Goal: Information Seeking & Learning: Learn about a topic

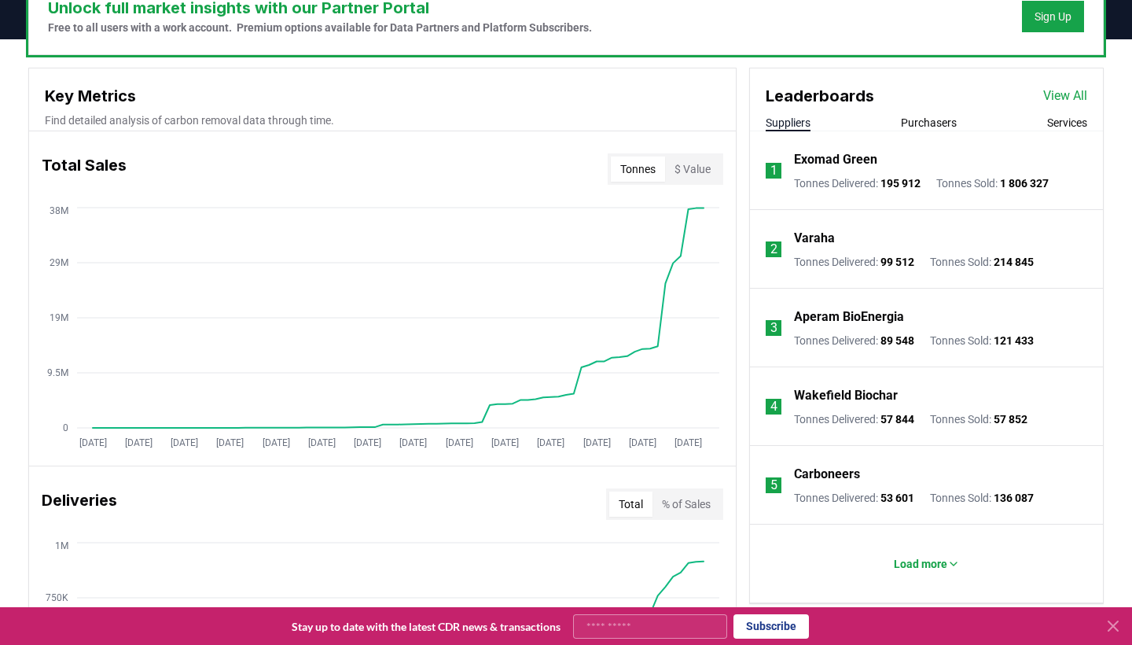
scroll to position [541, 0]
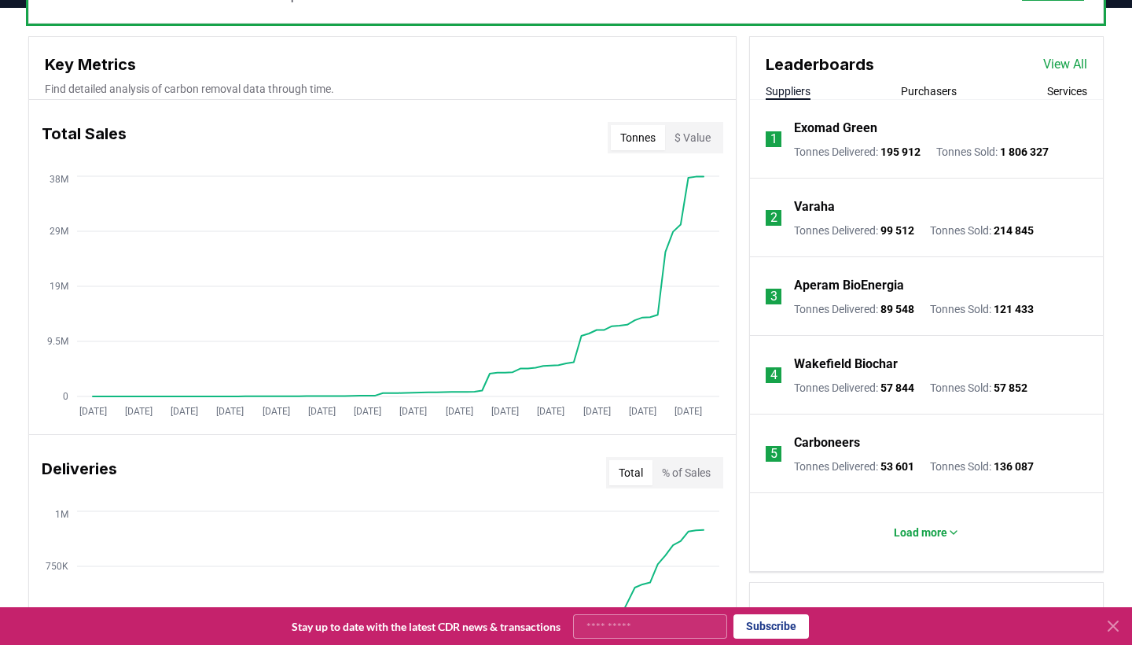
drag, startPoint x: 180, startPoint y: 413, endPoint x: 290, endPoint y: 406, distance: 110.2
click at [291, 406] on g "[DATE] [DATE] [DATE] [DATE] [DATE] [DATE] [DATE] [DATE] [DATE] [DATE] [DATE] [D…" at bounding box center [390, 411] width 623 height 11
drag, startPoint x: 555, startPoint y: 410, endPoint x: 443, endPoint y: 417, distance: 112.6
click at [443, 417] on icon "[DATE] [DATE] [DATE] [DATE] [DATE] [DATE] [DATE] [DATE] [DATE] [DATE] [DATE] [D…" at bounding box center [376, 298] width 694 height 252
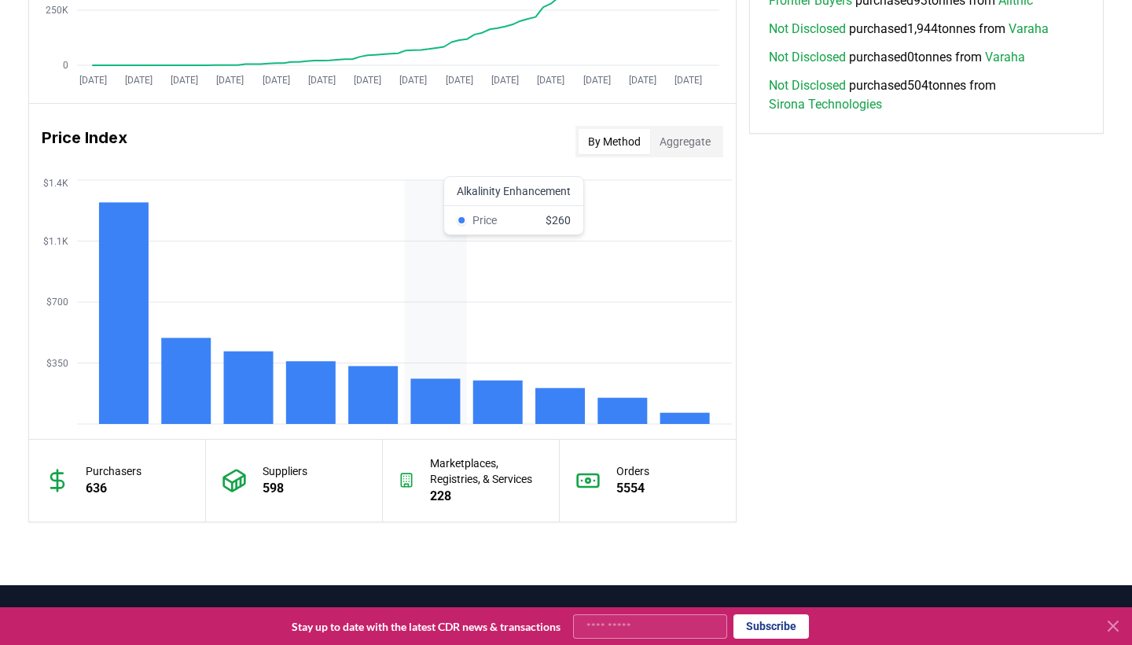
scroll to position [1212, 0]
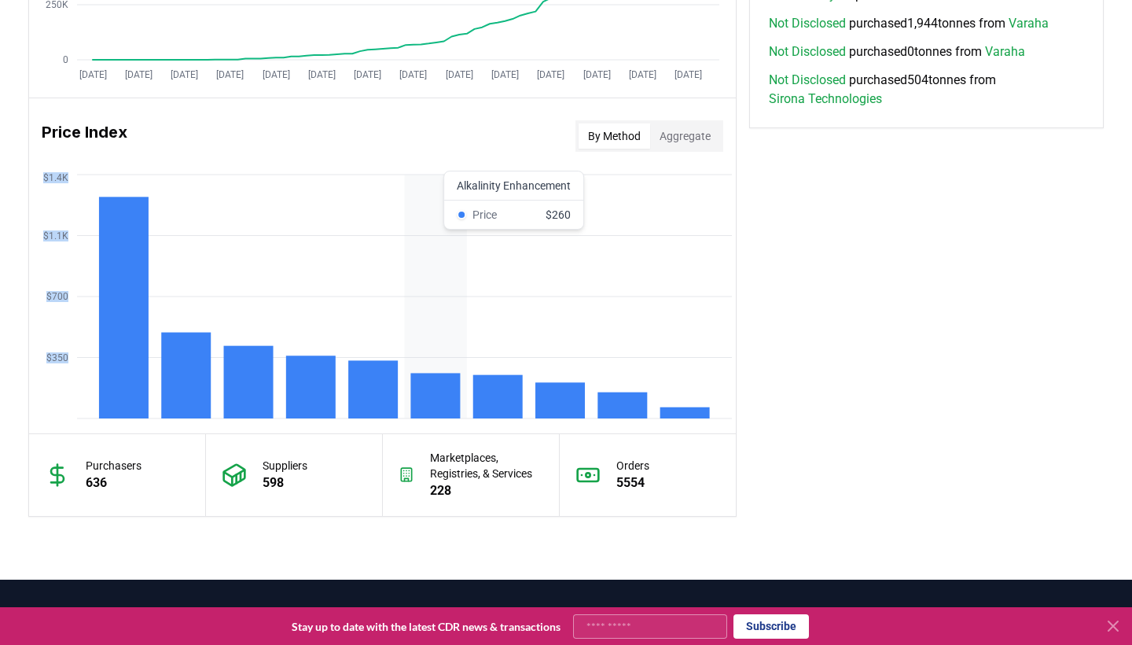
drag, startPoint x: 292, startPoint y: 388, endPoint x: 461, endPoint y: 388, distance: 169.8
click at [461, 388] on icon "$350 $700 $1.1K $1.4K" at bounding box center [382, 297] width 707 height 252
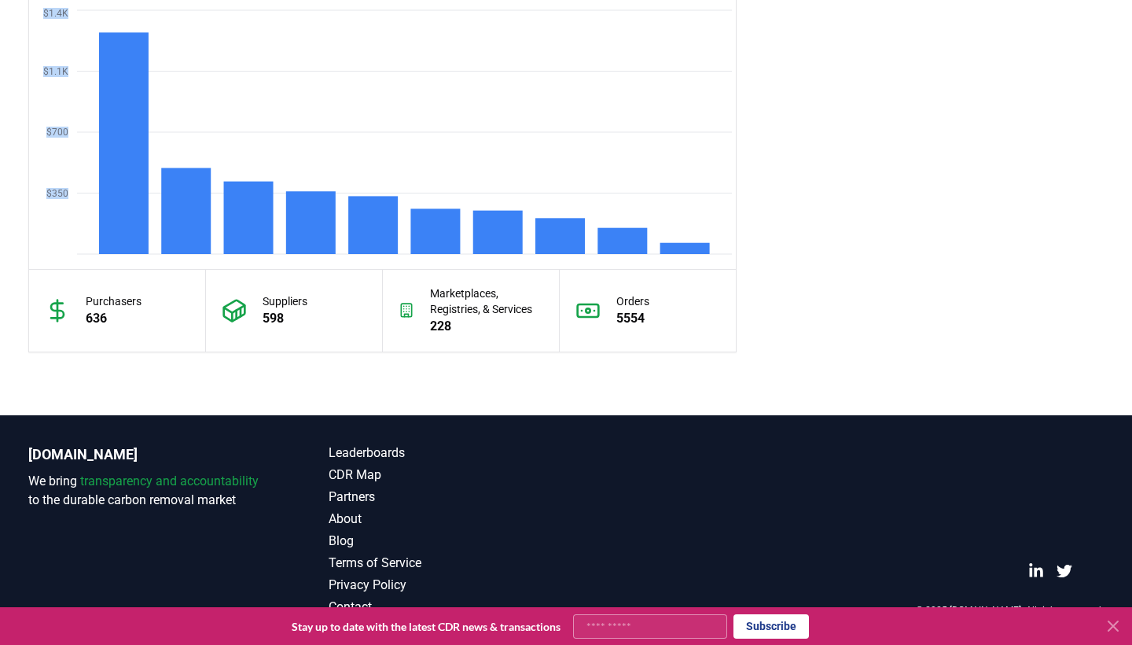
scroll to position [1377, 0]
click at [79, 331] on div "Purchasers 636" at bounding box center [117, 311] width 177 height 82
click at [106, 316] on p "636" at bounding box center [114, 318] width 56 height 19
click at [311, 338] on div "Suppliers 598" at bounding box center [294, 311] width 177 height 82
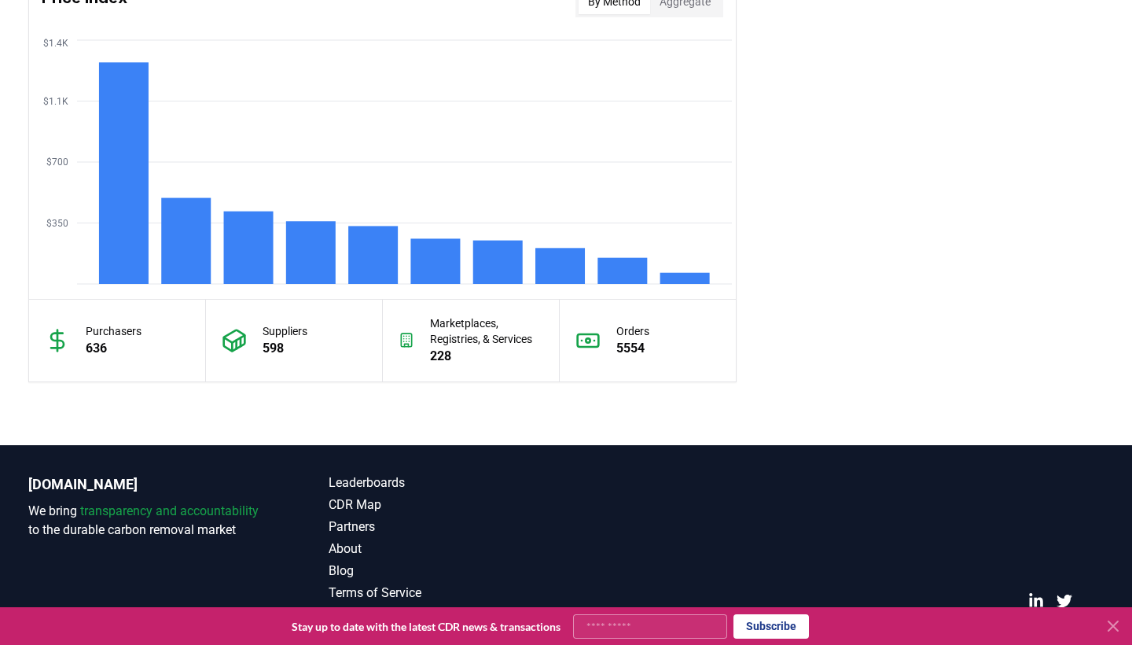
scroll to position [1333, 0]
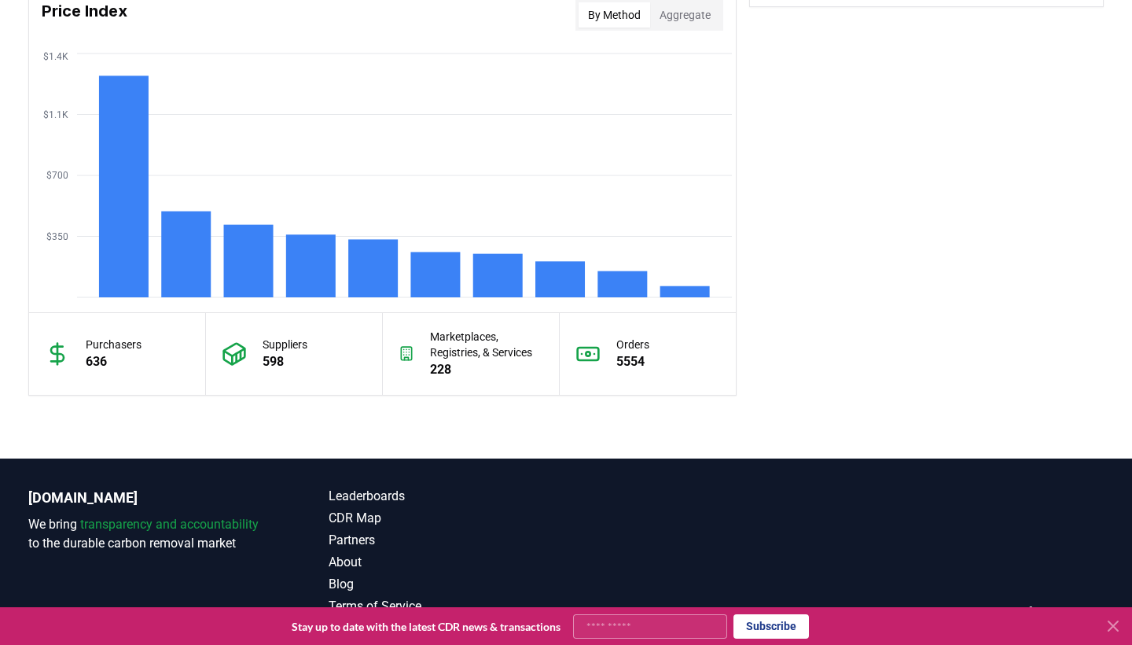
click at [491, 349] on p "Marketplaces, Registries, & Services" at bounding box center [486, 344] width 112 height 31
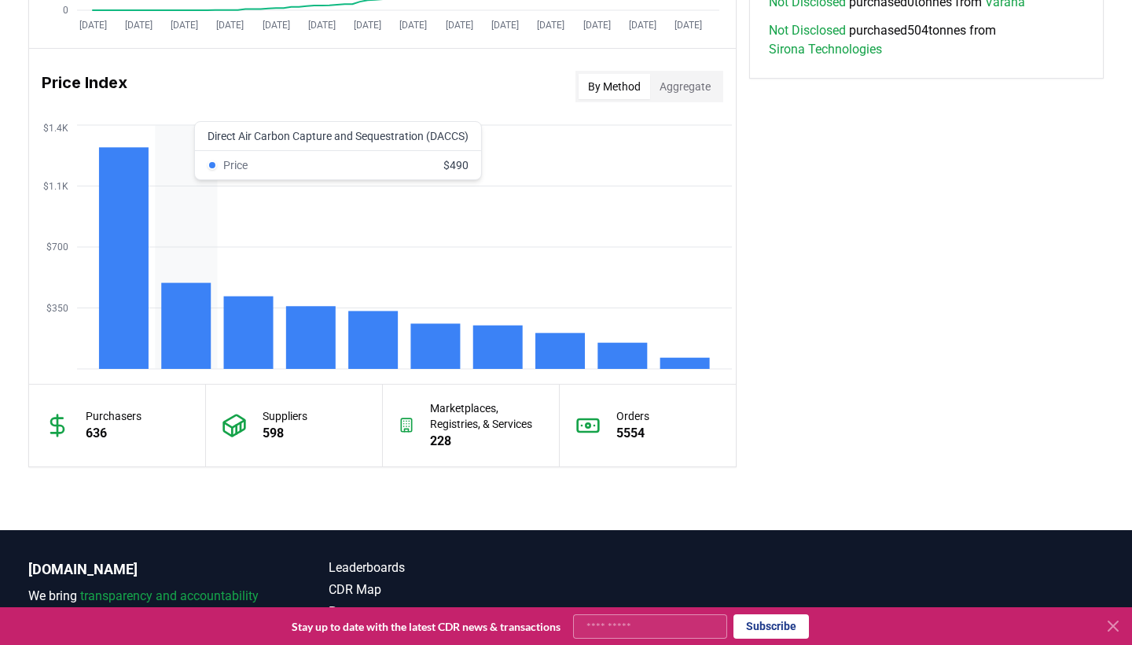
scroll to position [1255, 0]
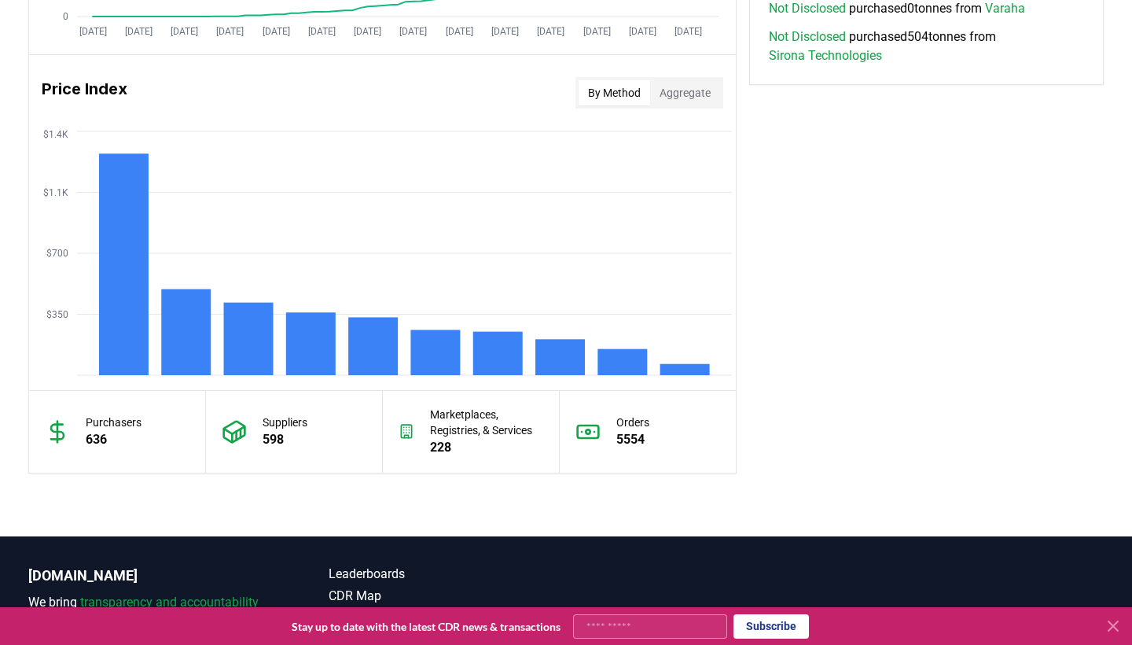
click at [668, 94] on button "Aggregate" at bounding box center [685, 92] width 70 height 25
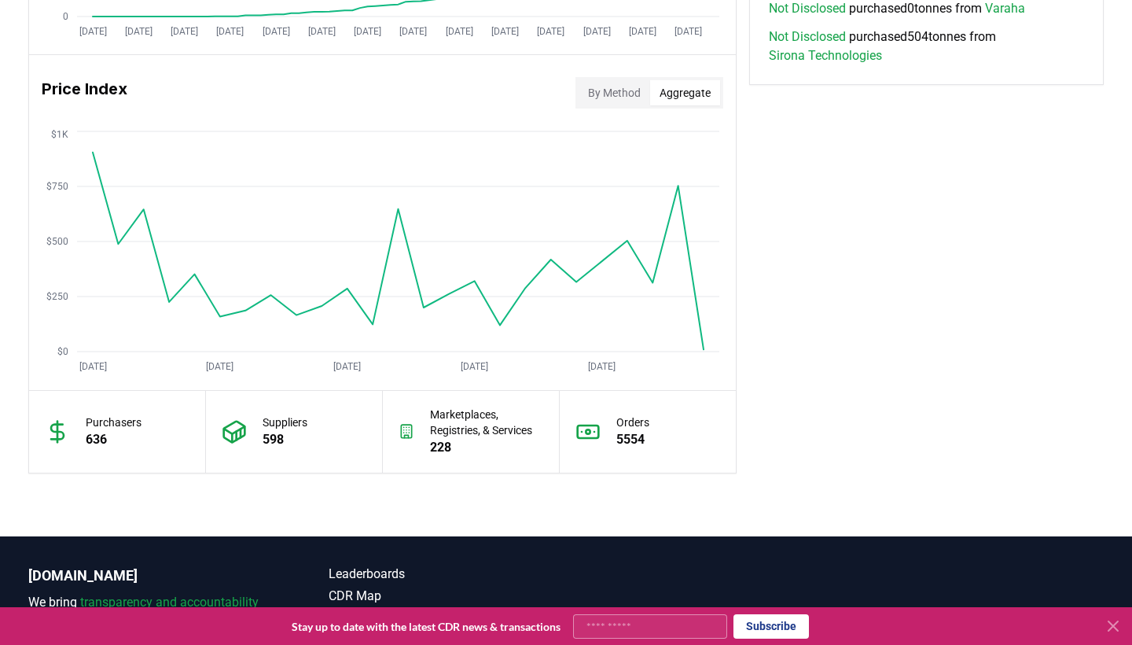
click at [622, 95] on button "By Method" at bounding box center [615, 92] width 72 height 25
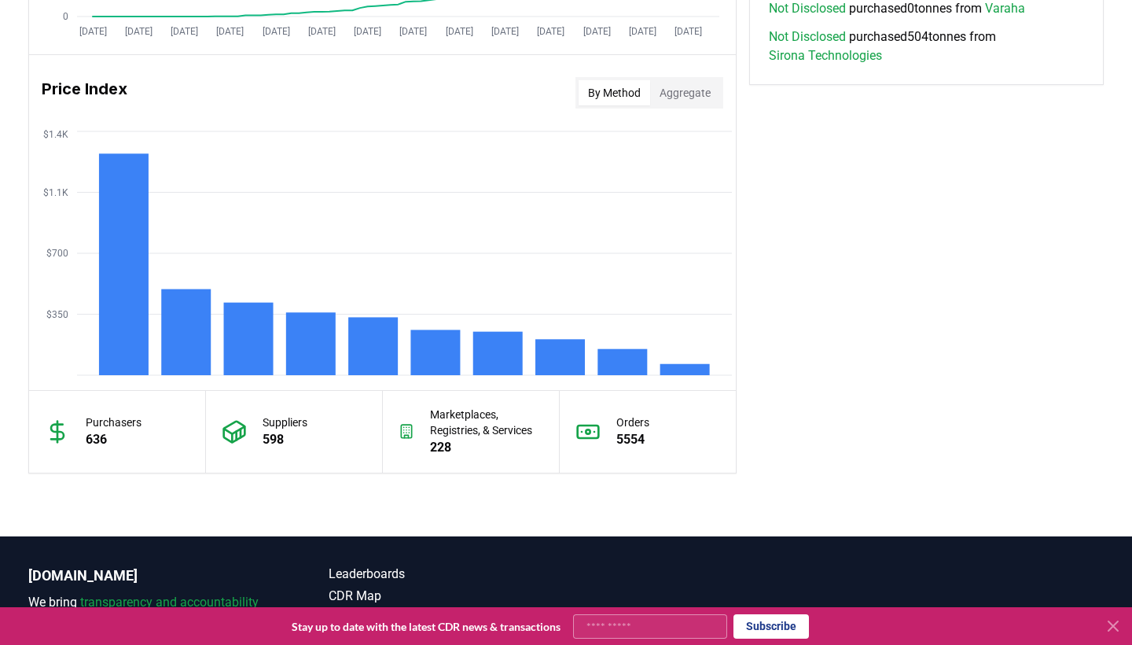
click at [689, 101] on button "Aggregate" at bounding box center [685, 92] width 70 height 25
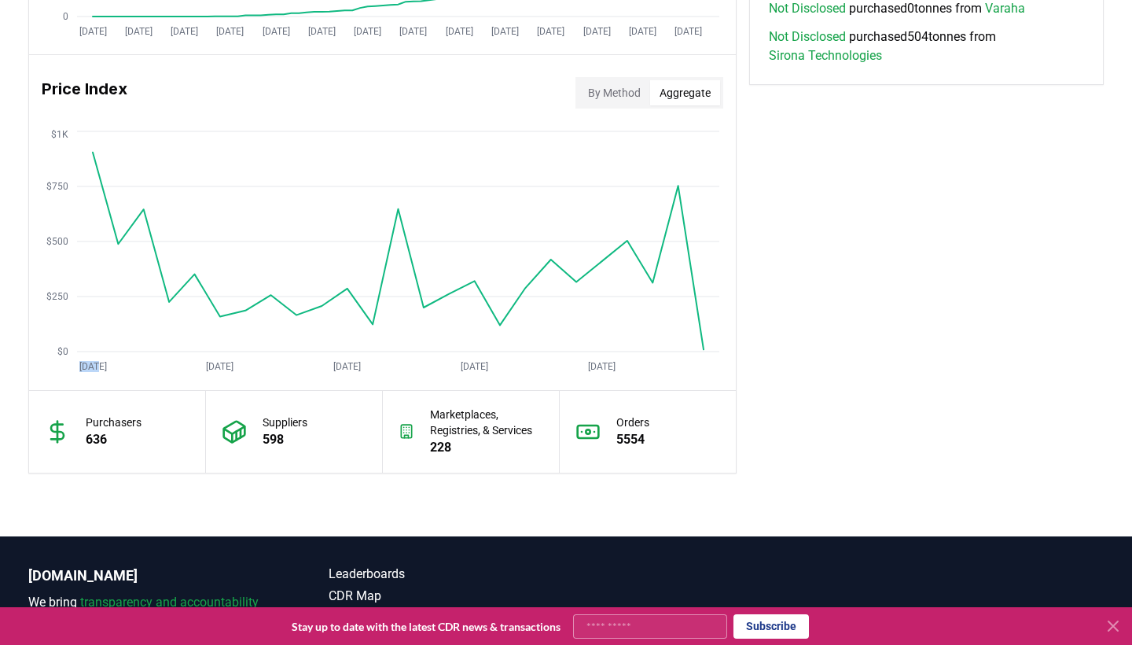
drag, startPoint x: 91, startPoint y: 366, endPoint x: 180, endPoint y: 367, distance: 88.8
click at [181, 366] on icon "[DATE] [DATE] [DATE] [DATE] [DATE] $0 $250 $500 $750 $1K" at bounding box center [376, 253] width 694 height 252
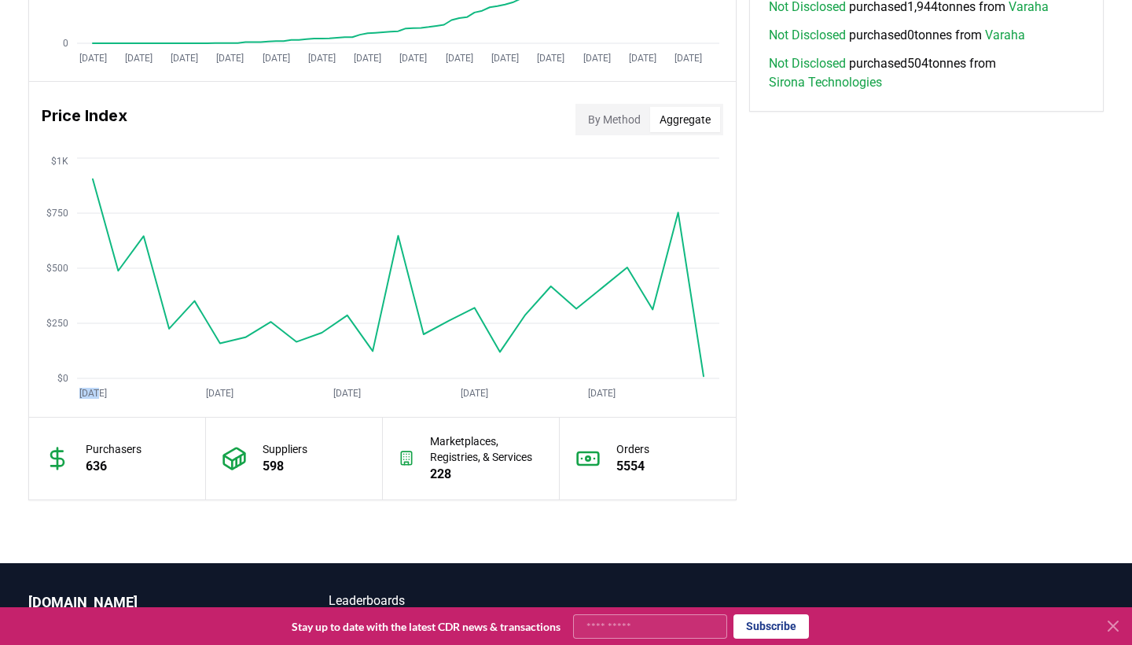
scroll to position [1096, 0]
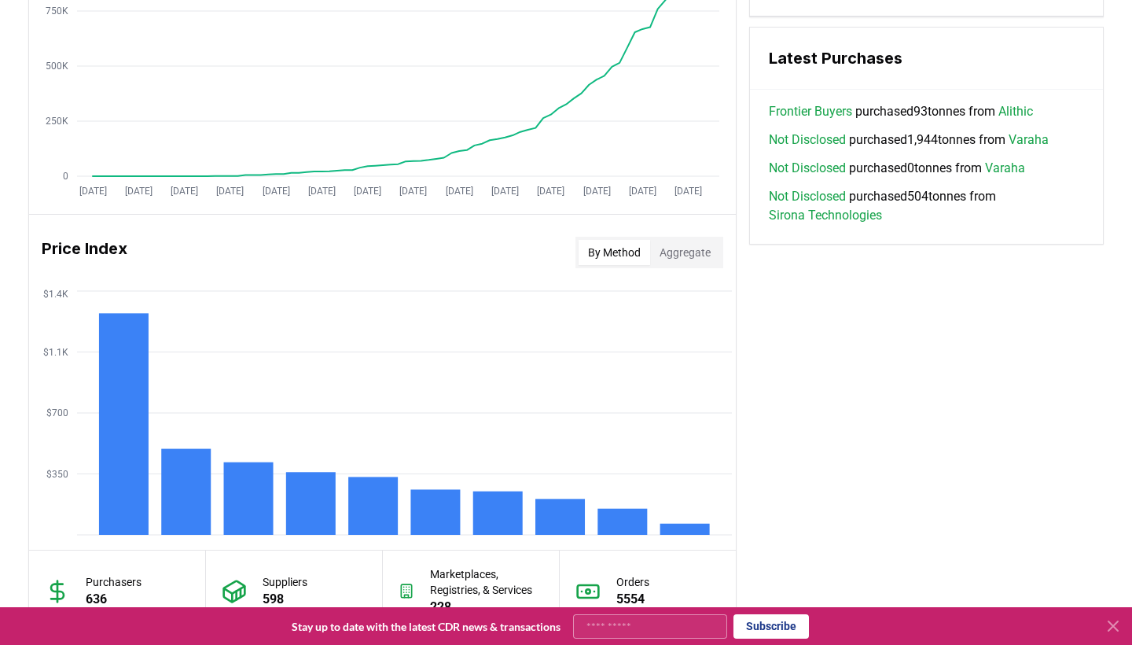
click at [608, 257] on button "By Method" at bounding box center [615, 252] width 72 height 25
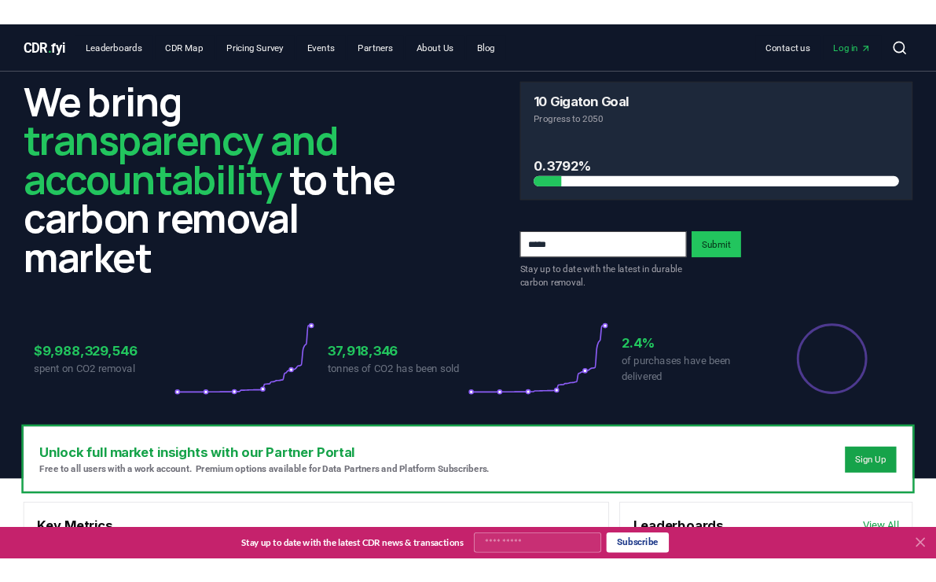
scroll to position [0, 0]
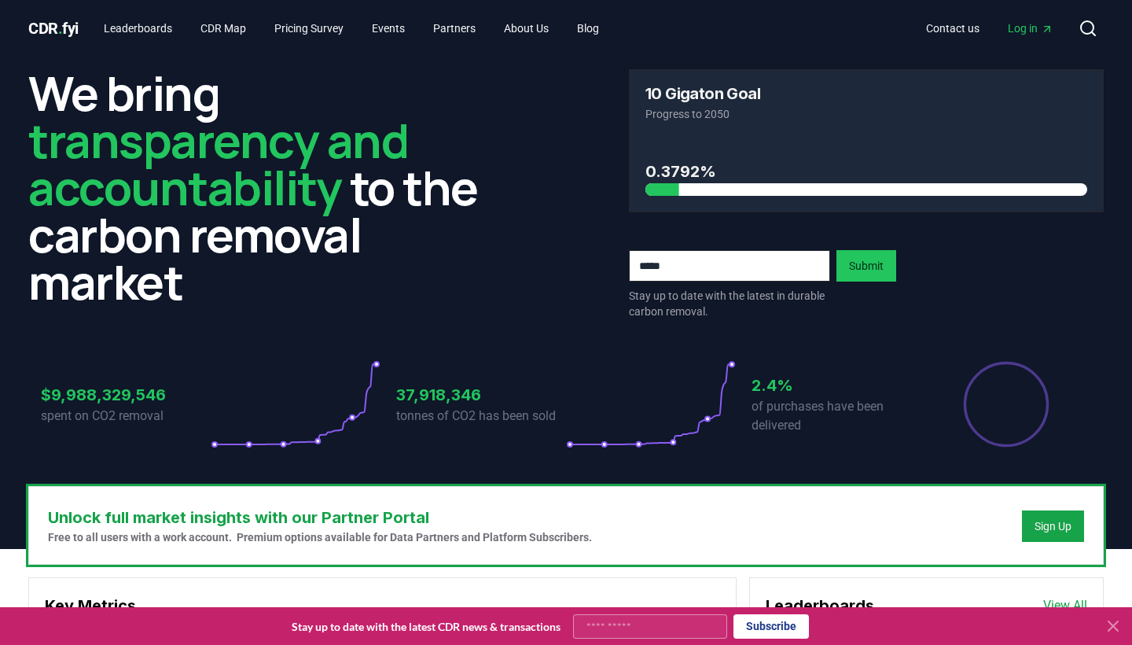
click at [1031, 28] on span "Log in" at bounding box center [1031, 28] width 46 height 16
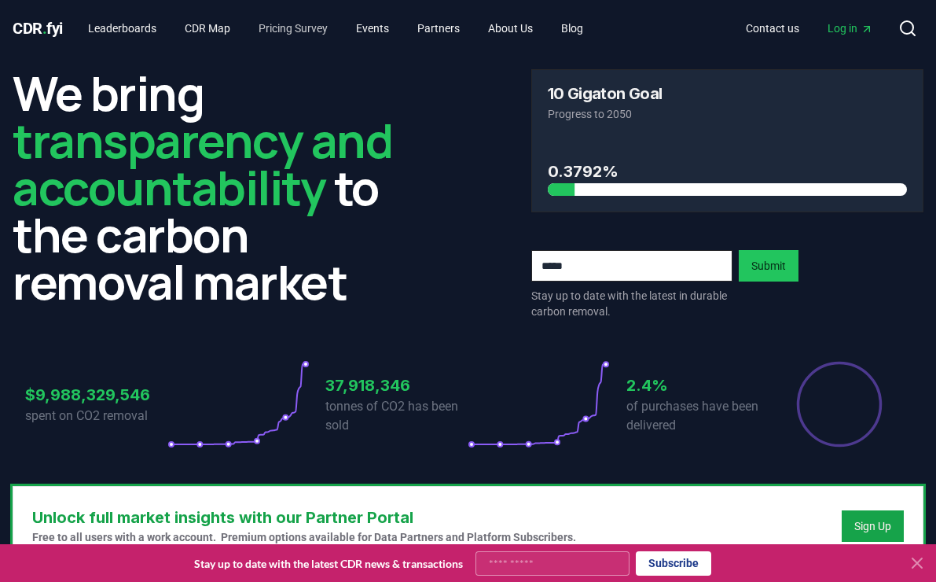
click at [294, 25] on link "Pricing Survey" at bounding box center [293, 28] width 94 height 28
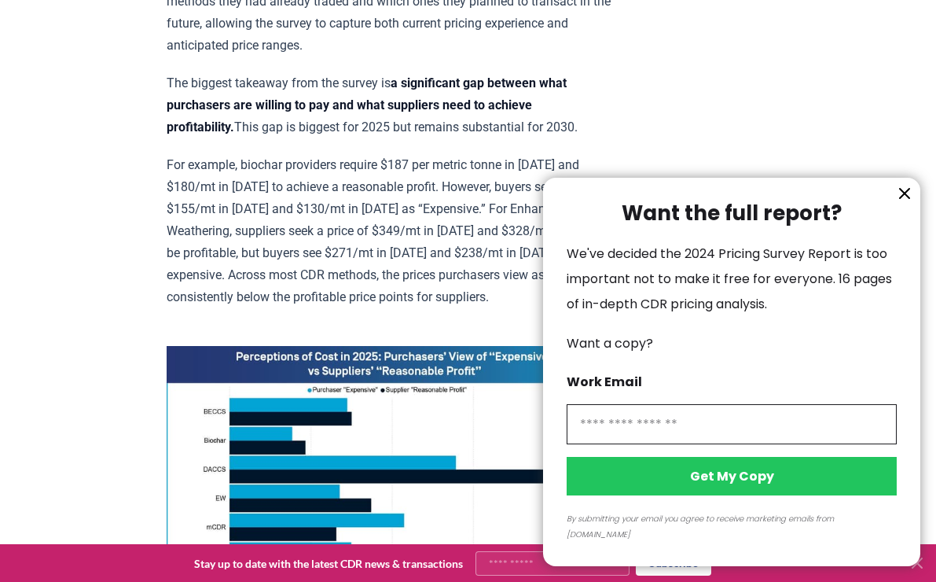
scroll to position [983, 0]
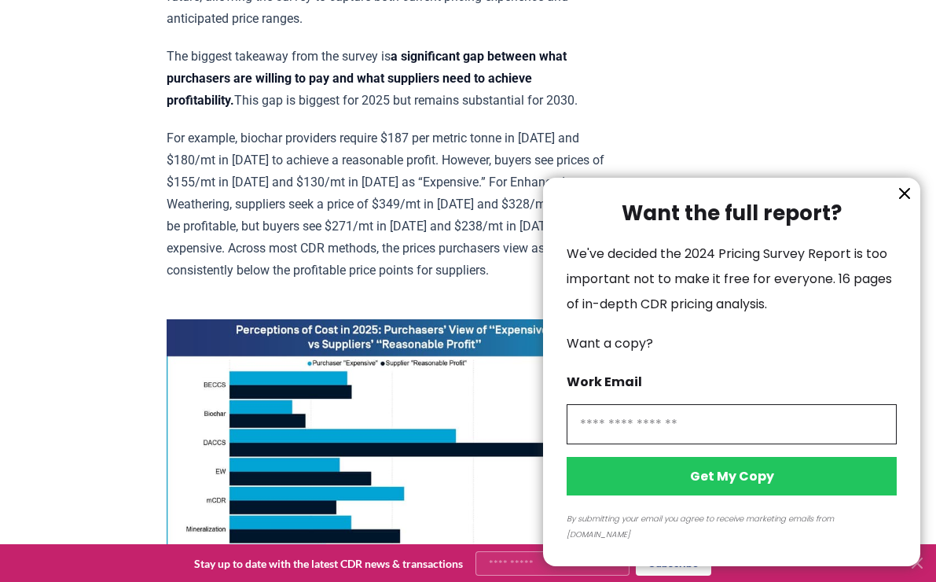
click at [903, 203] on icon "information" at bounding box center [904, 193] width 19 height 19
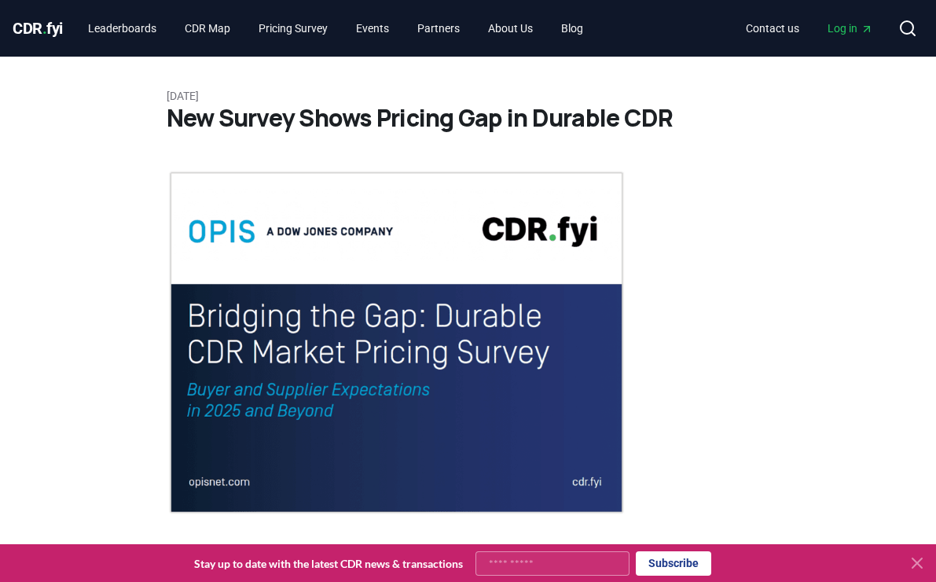
scroll to position [0, 0]
click at [142, 34] on link "Leaderboards" at bounding box center [122, 28] width 94 height 28
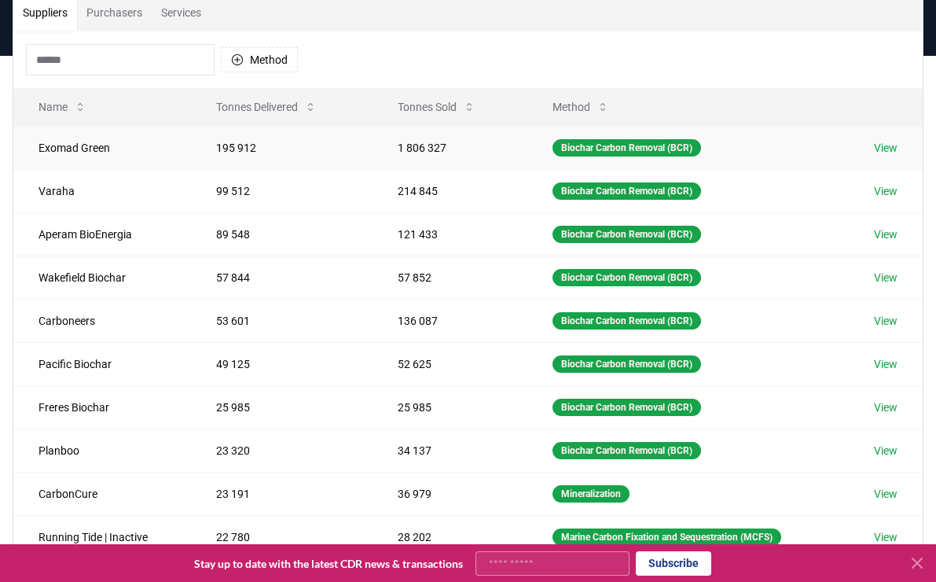
scroll to position [135, 0]
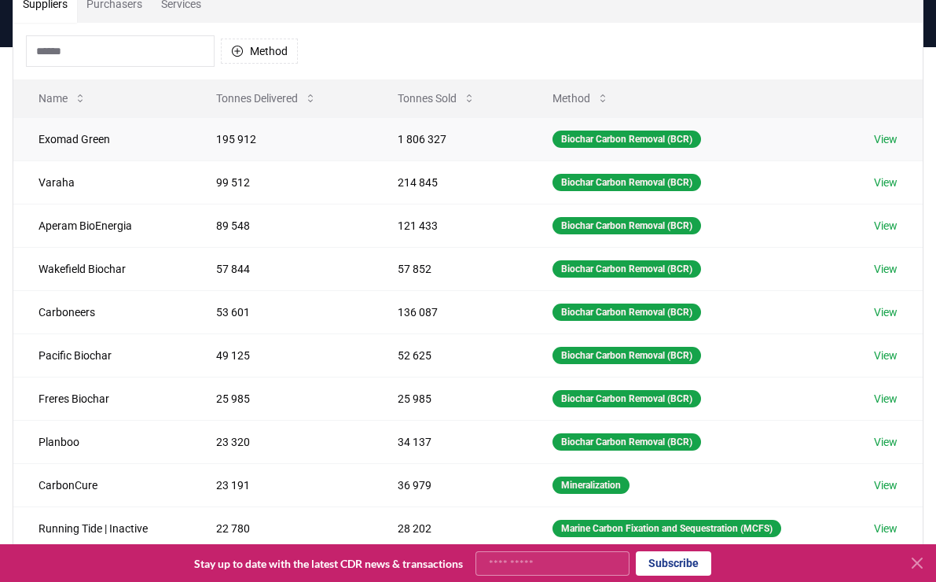
click at [888, 142] on link "View" at bounding box center [886, 139] width 24 height 16
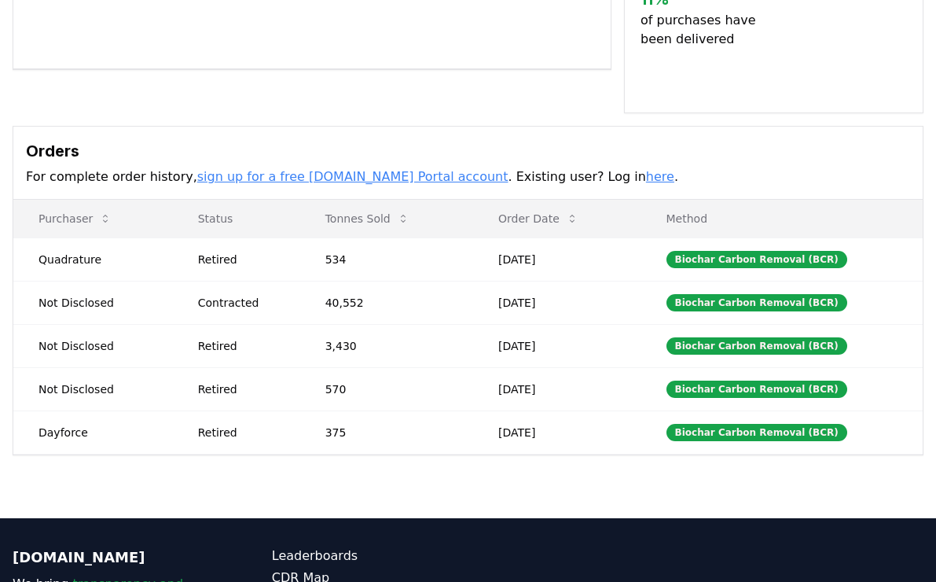
scroll to position [416, 0]
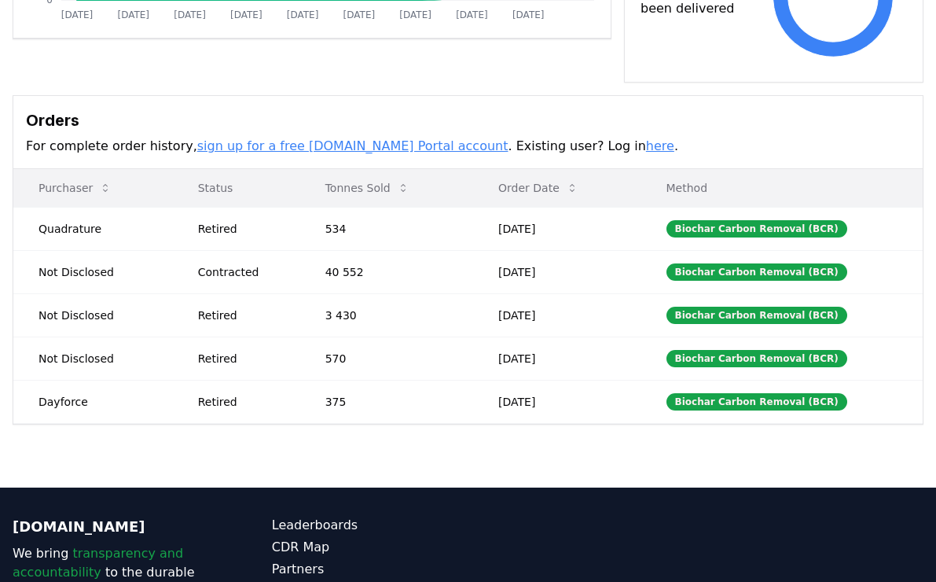
click at [698, 185] on p "Method" at bounding box center [782, 188] width 256 height 16
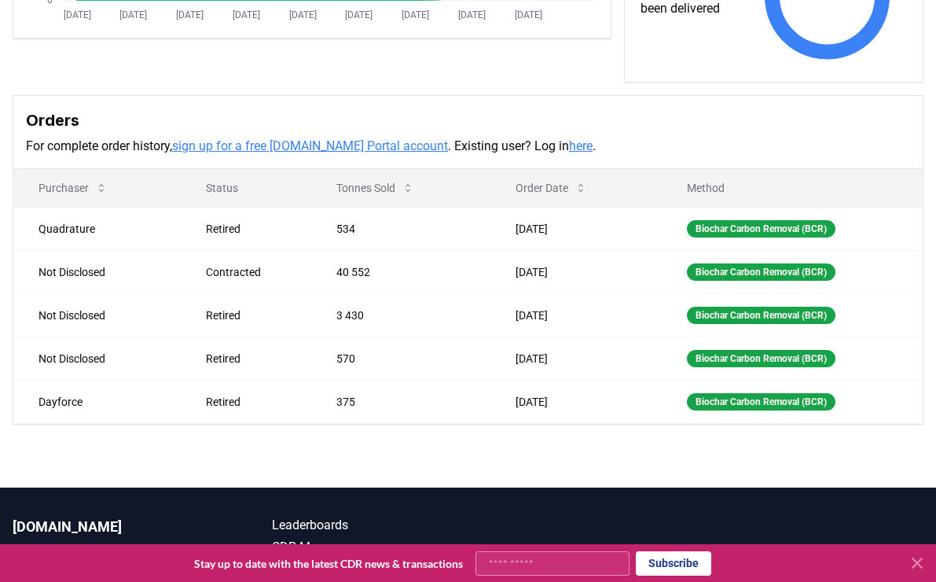
click at [917, 564] on icon at bounding box center [917, 562] width 9 height 9
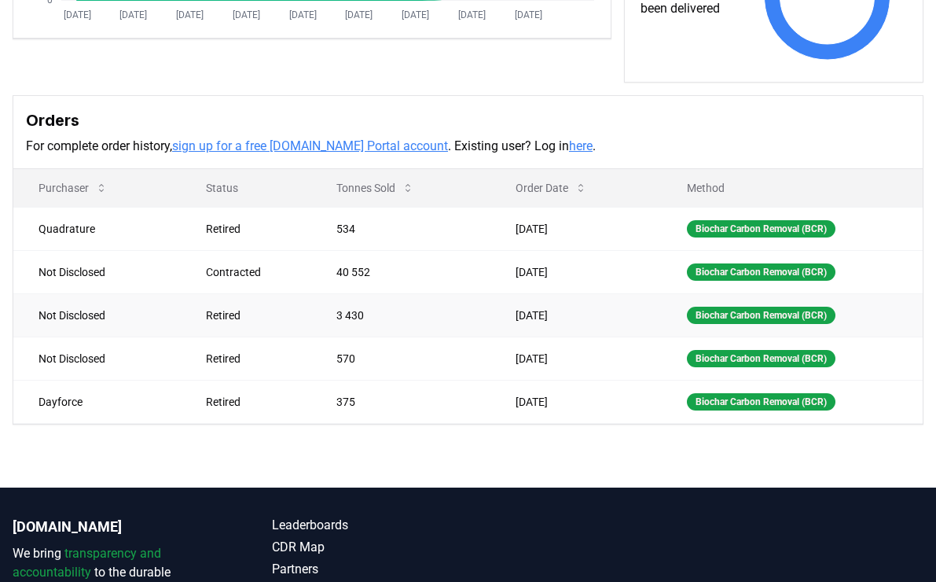
scroll to position [261, 0]
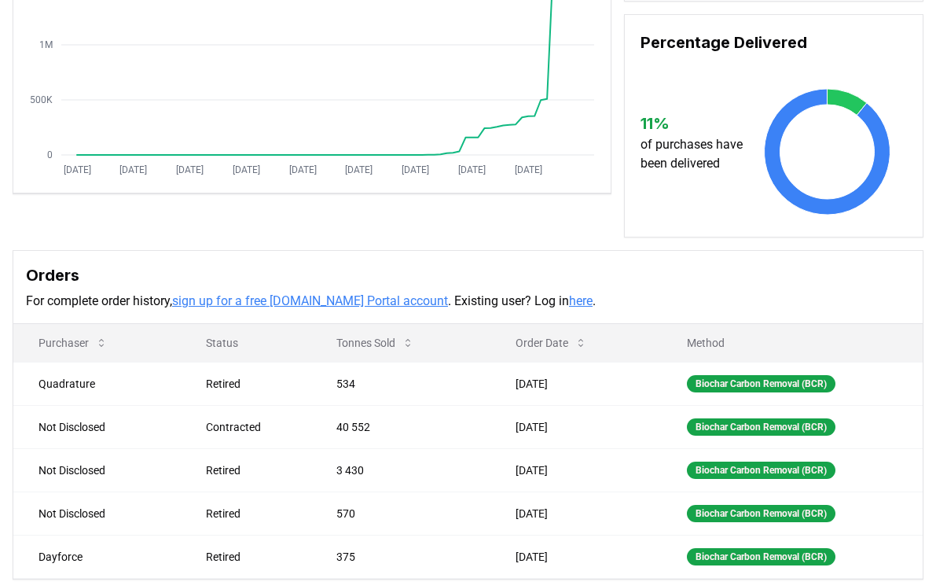
click at [381, 304] on link "sign up for a free [DOMAIN_NAME] Portal account" at bounding box center [310, 300] width 276 height 15
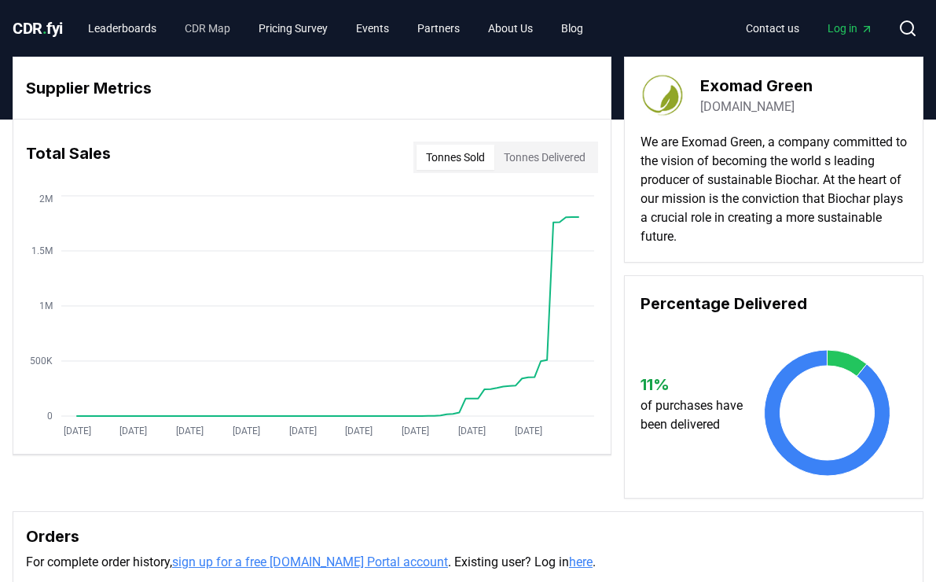
scroll to position [0, 0]
click at [306, 31] on link "Pricing Survey" at bounding box center [293, 28] width 94 height 28
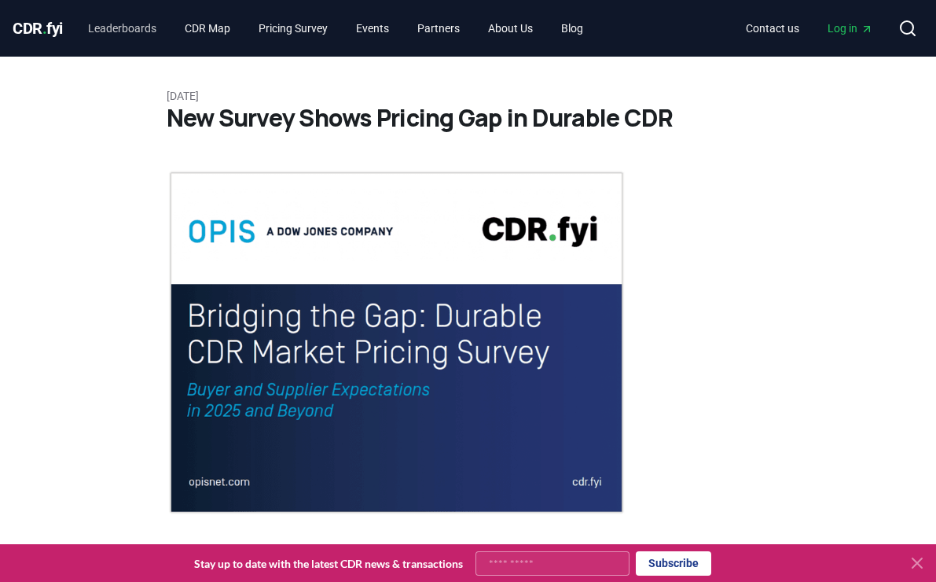
click at [137, 28] on link "Leaderboards" at bounding box center [122, 28] width 94 height 28
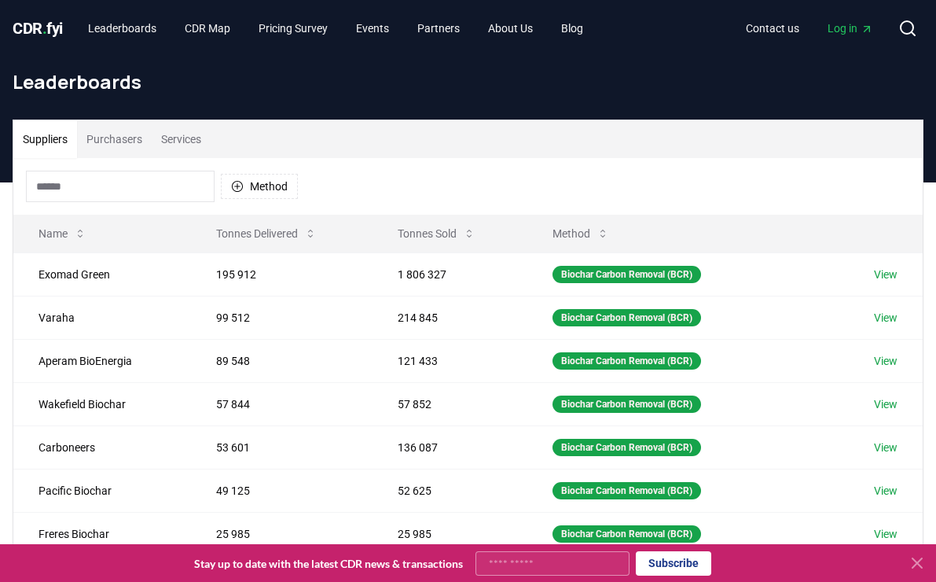
click at [42, 25] on span "CDR . fyi" at bounding box center [38, 28] width 50 height 19
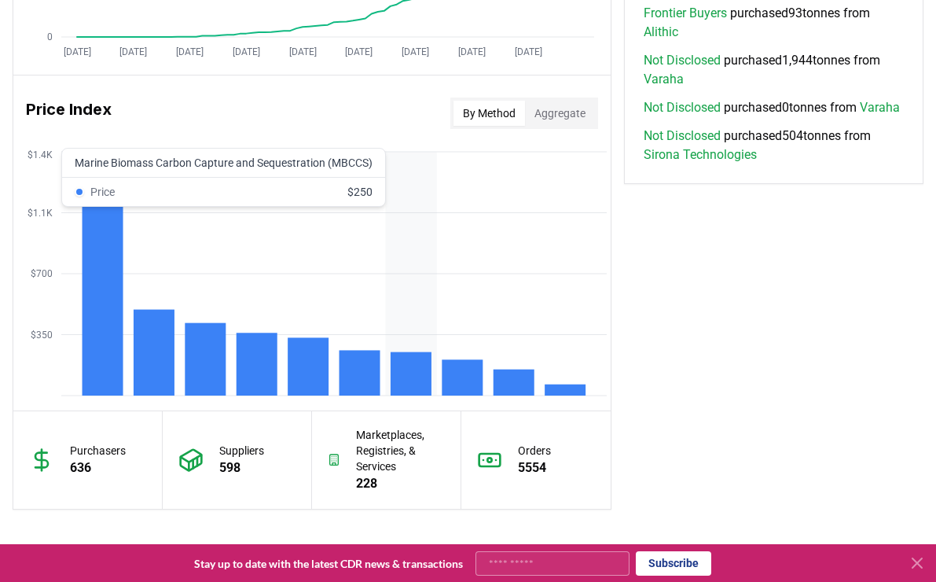
scroll to position [1255, 0]
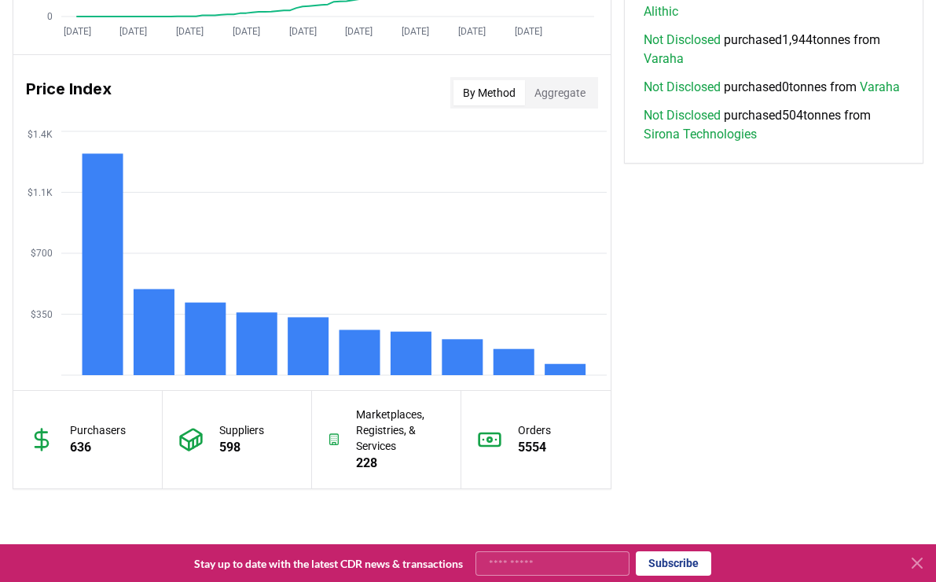
click at [44, 130] on tspan "$1.4K" at bounding box center [40, 134] width 25 height 11
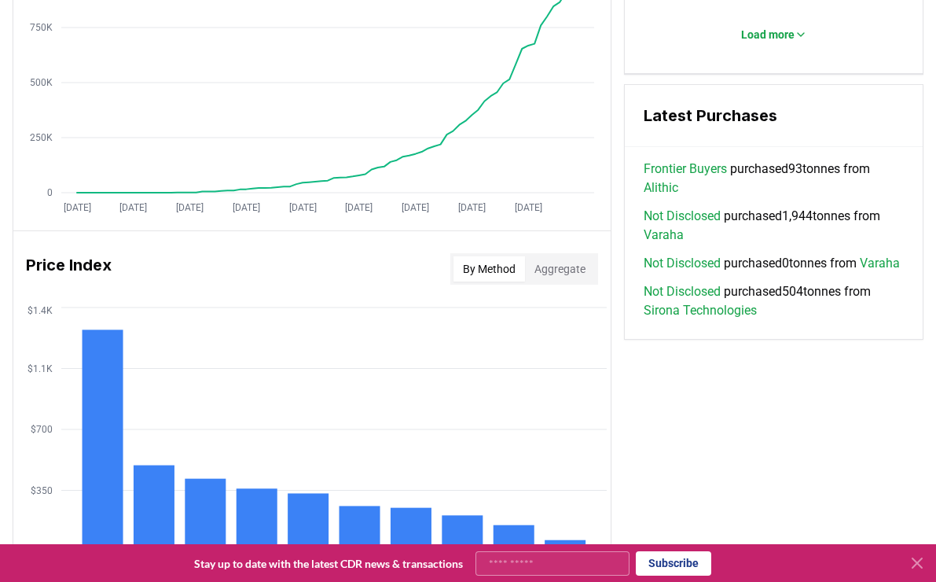
scroll to position [1073, 0]
